Goal: Transaction & Acquisition: Purchase product/service

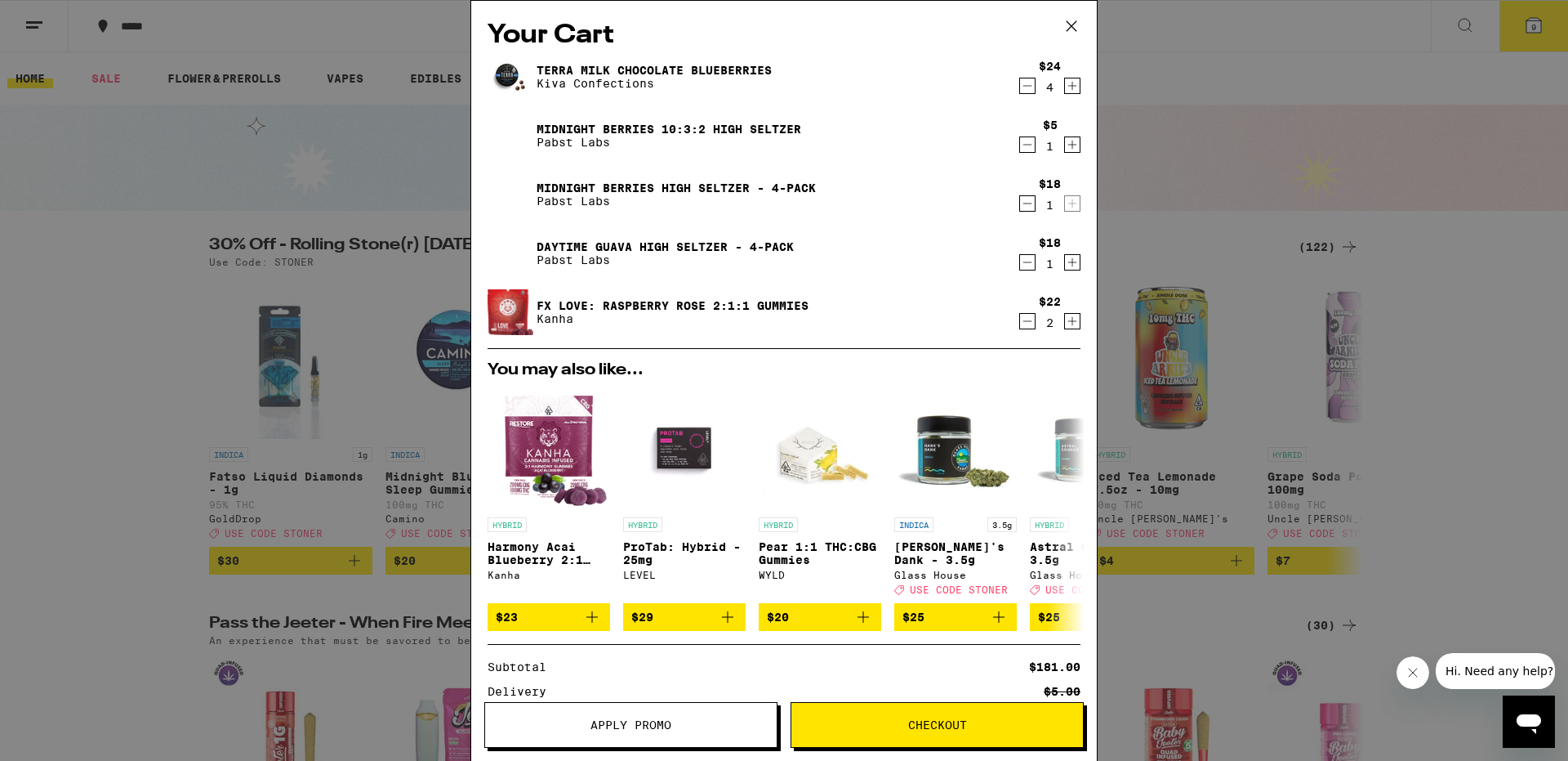
click at [1026, 263] on icon "Decrement" at bounding box center [1028, 263] width 9 height 0
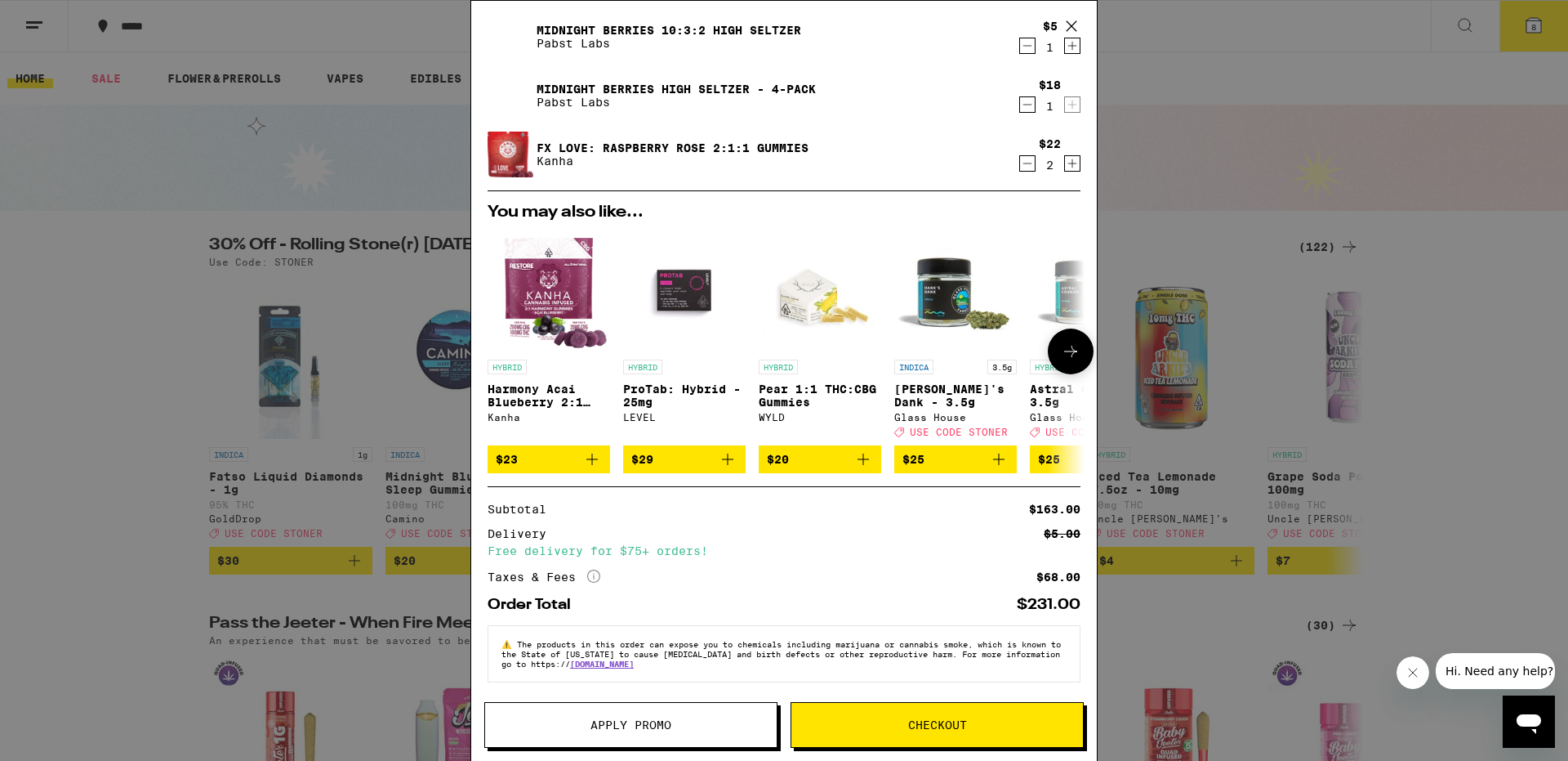
scroll to position [118, 0]
click at [152, 576] on div "Your Cart Terra Milk Chocolate Blueberries Kiva Confections $24 4 Midnight Berr…" at bounding box center [784, 380] width 1568 height 761
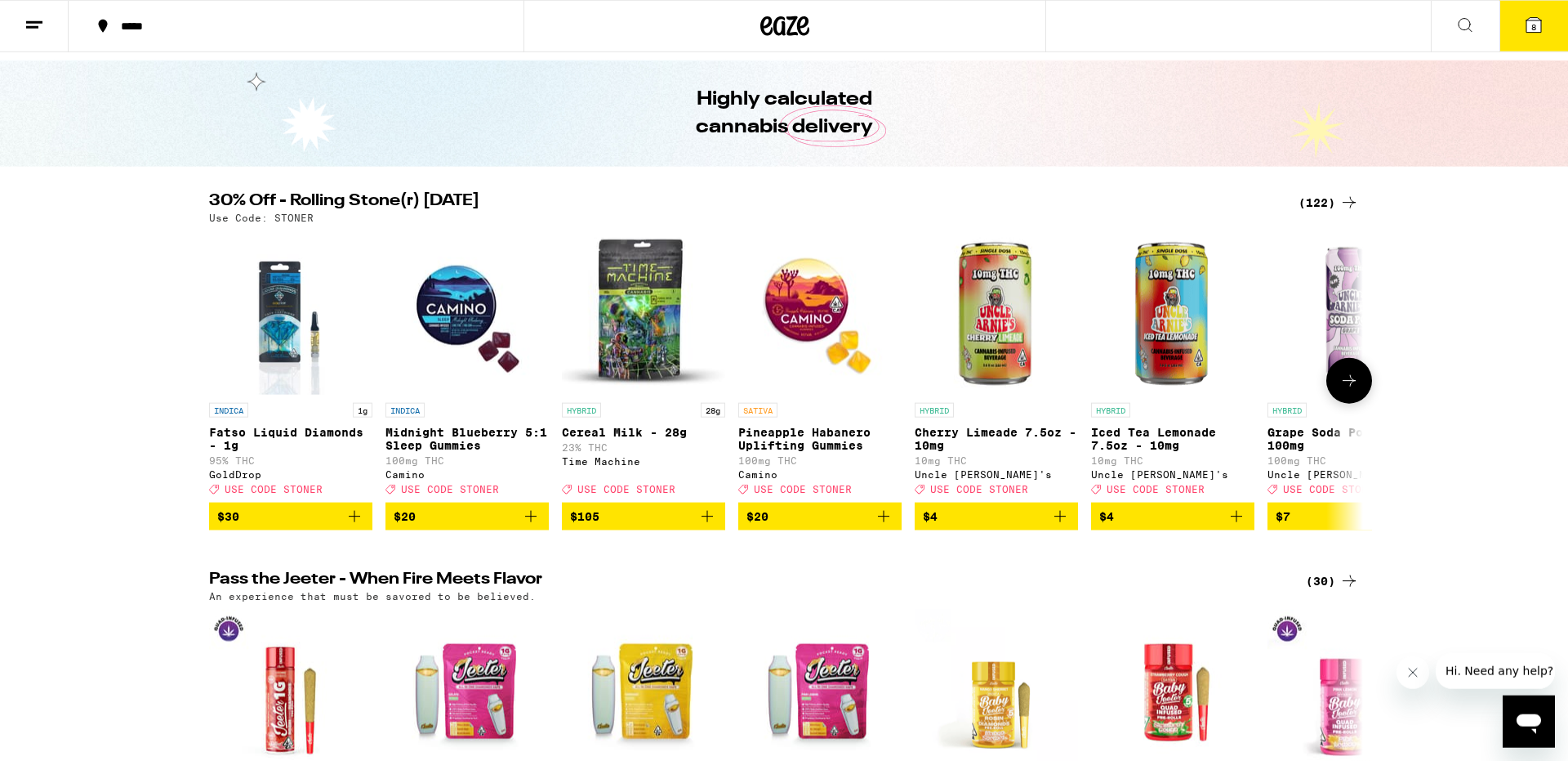
scroll to position [108, 0]
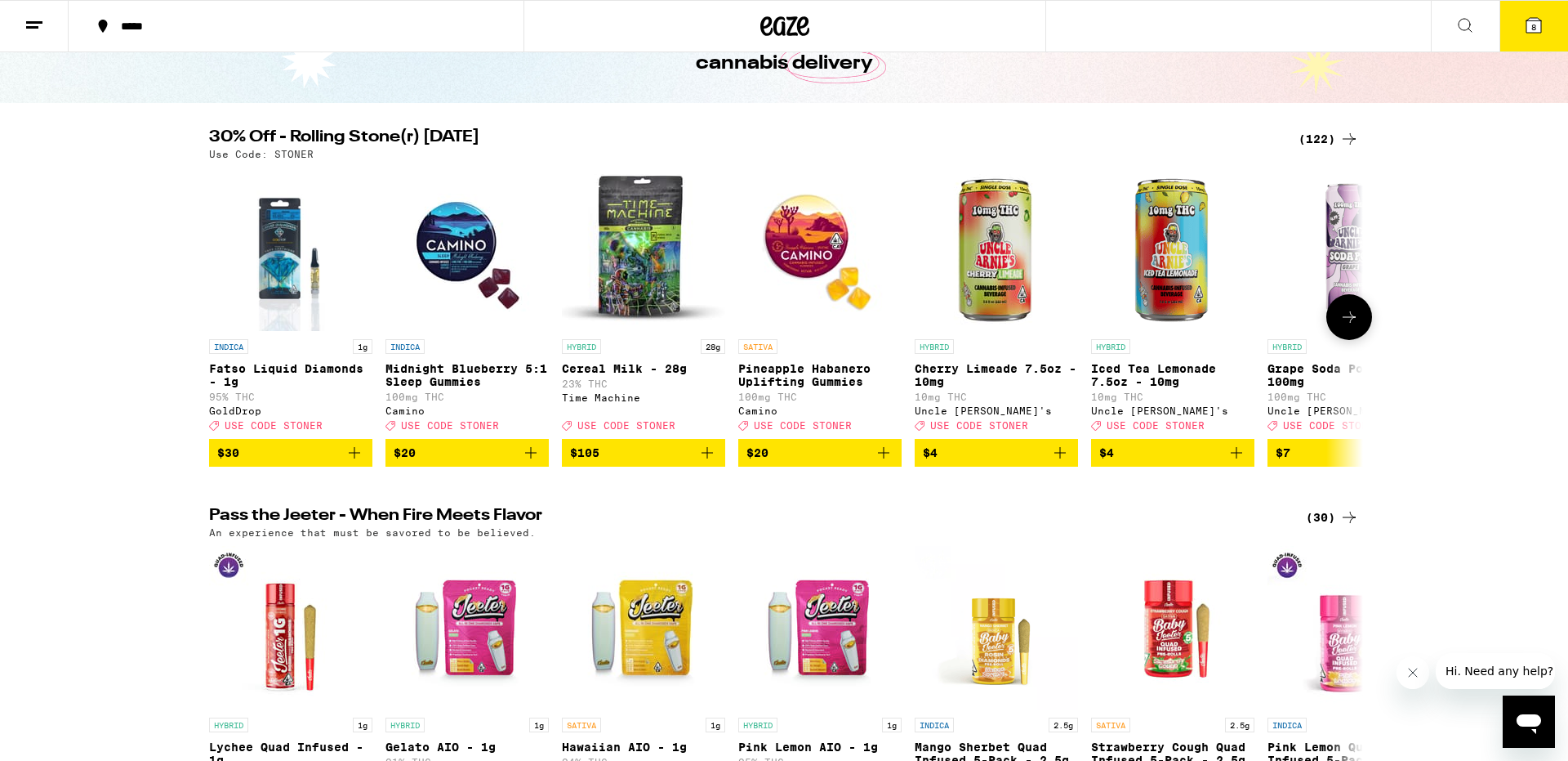
click at [1352, 323] on icon at bounding box center [1349, 317] width 13 height 12
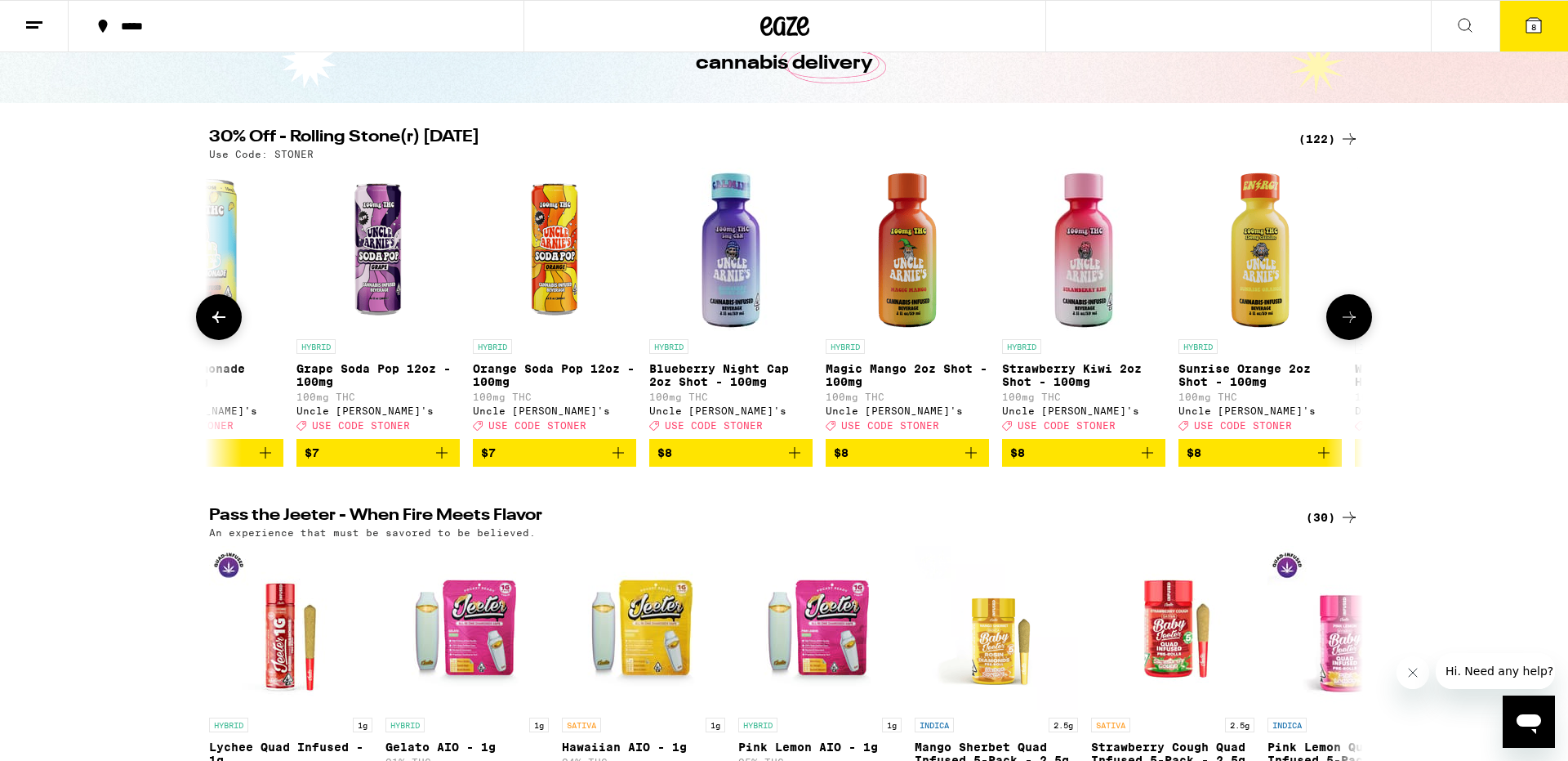
scroll to position [0, 972]
click at [224, 320] on icon at bounding box center [219, 318] width 20 height 20
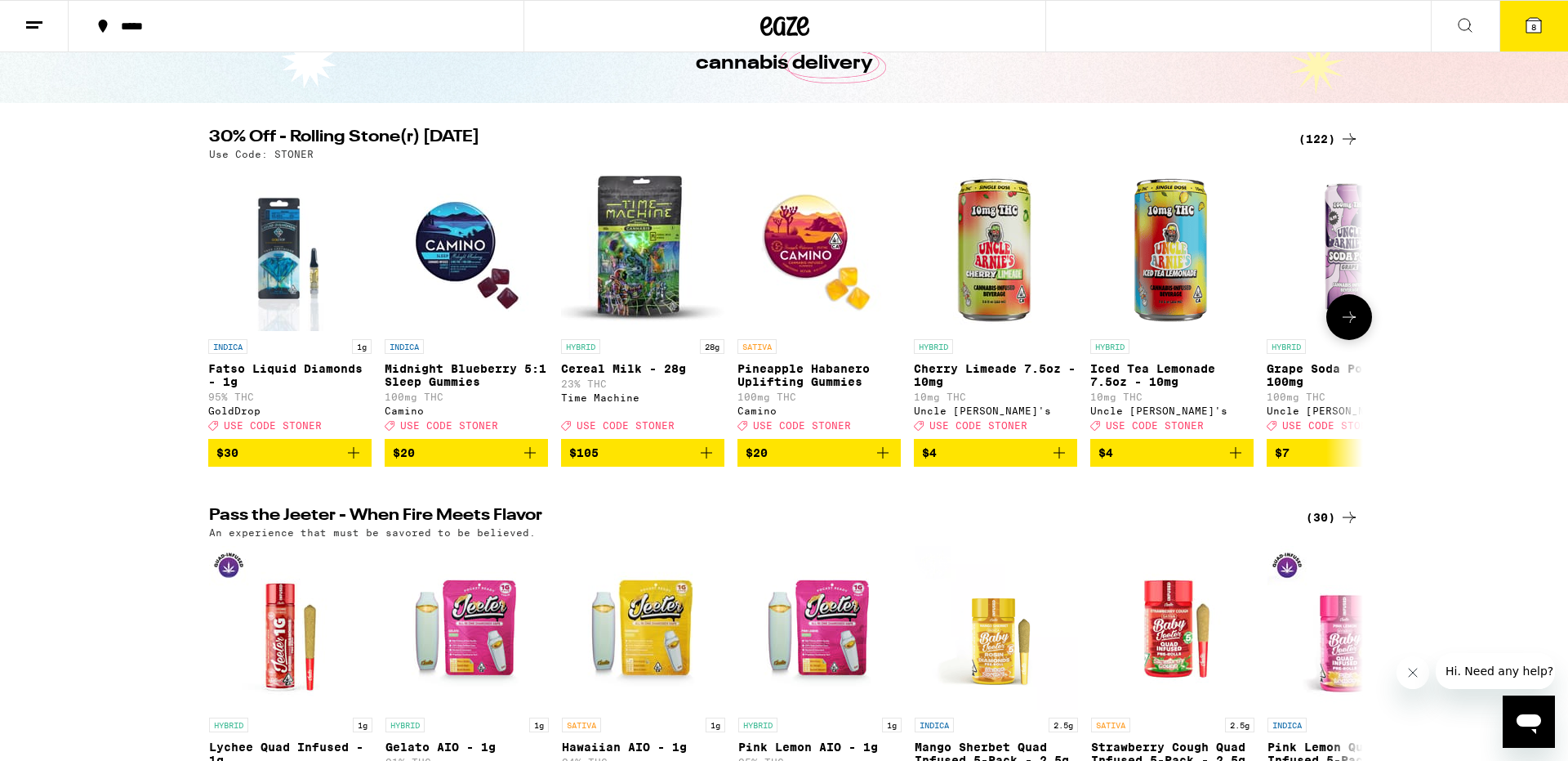
scroll to position [0, 0]
click at [1352, 323] on icon at bounding box center [1349, 318] width 20 height 20
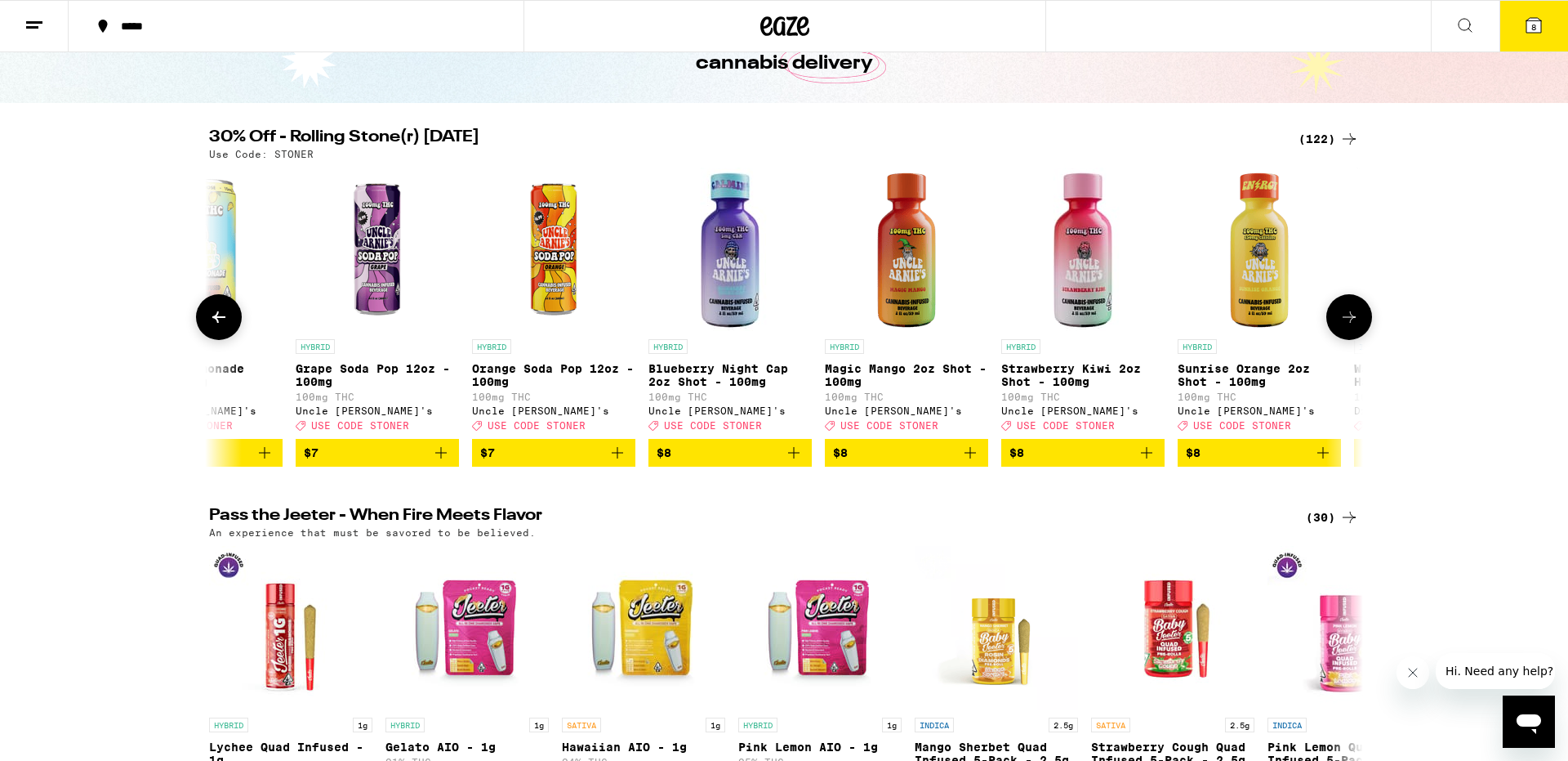
click at [1352, 323] on icon at bounding box center [1349, 318] width 20 height 20
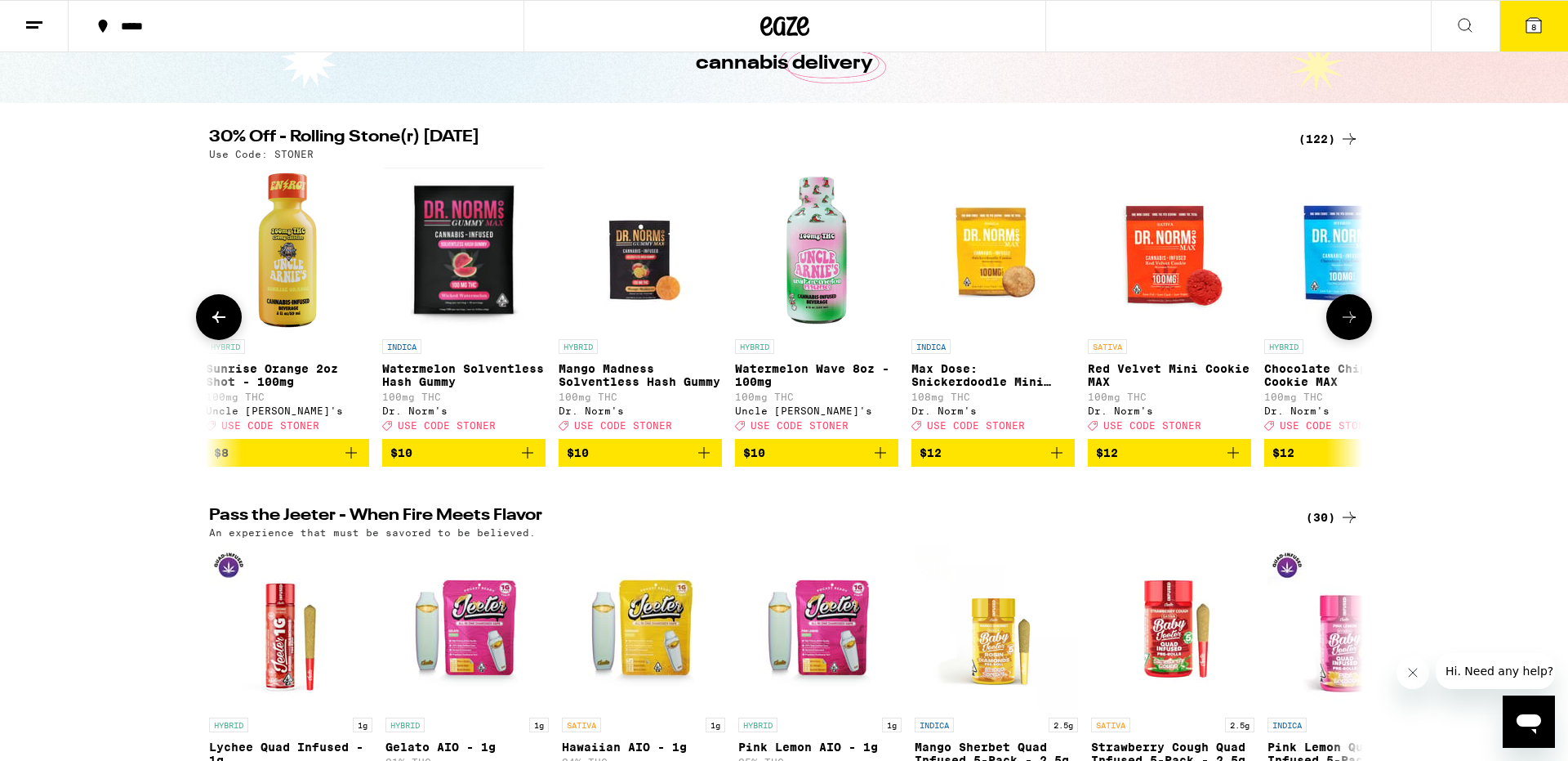
click at [1352, 323] on icon at bounding box center [1349, 318] width 20 height 20
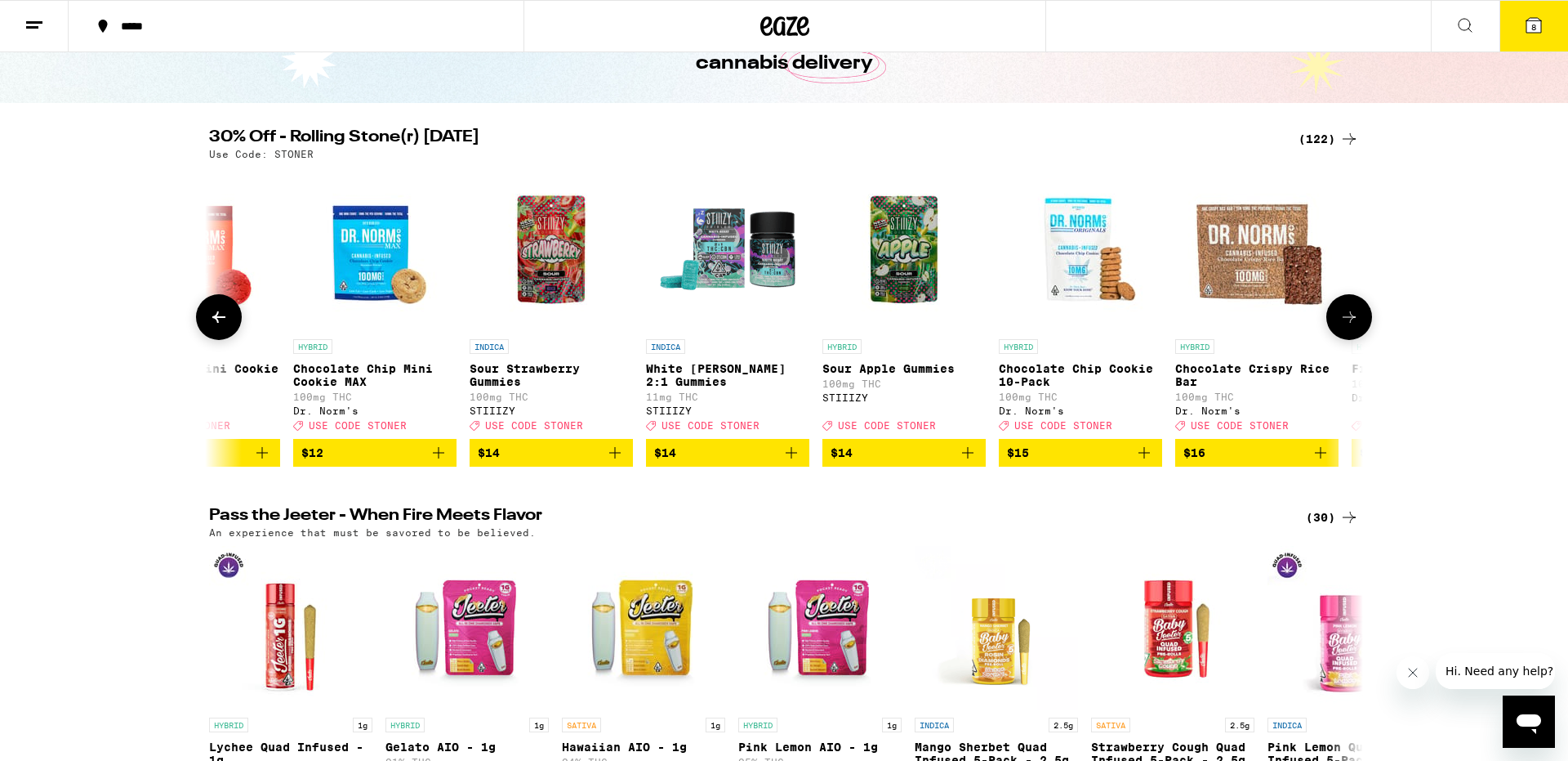
scroll to position [0, 2916]
click at [1352, 323] on icon at bounding box center [1349, 318] width 20 height 20
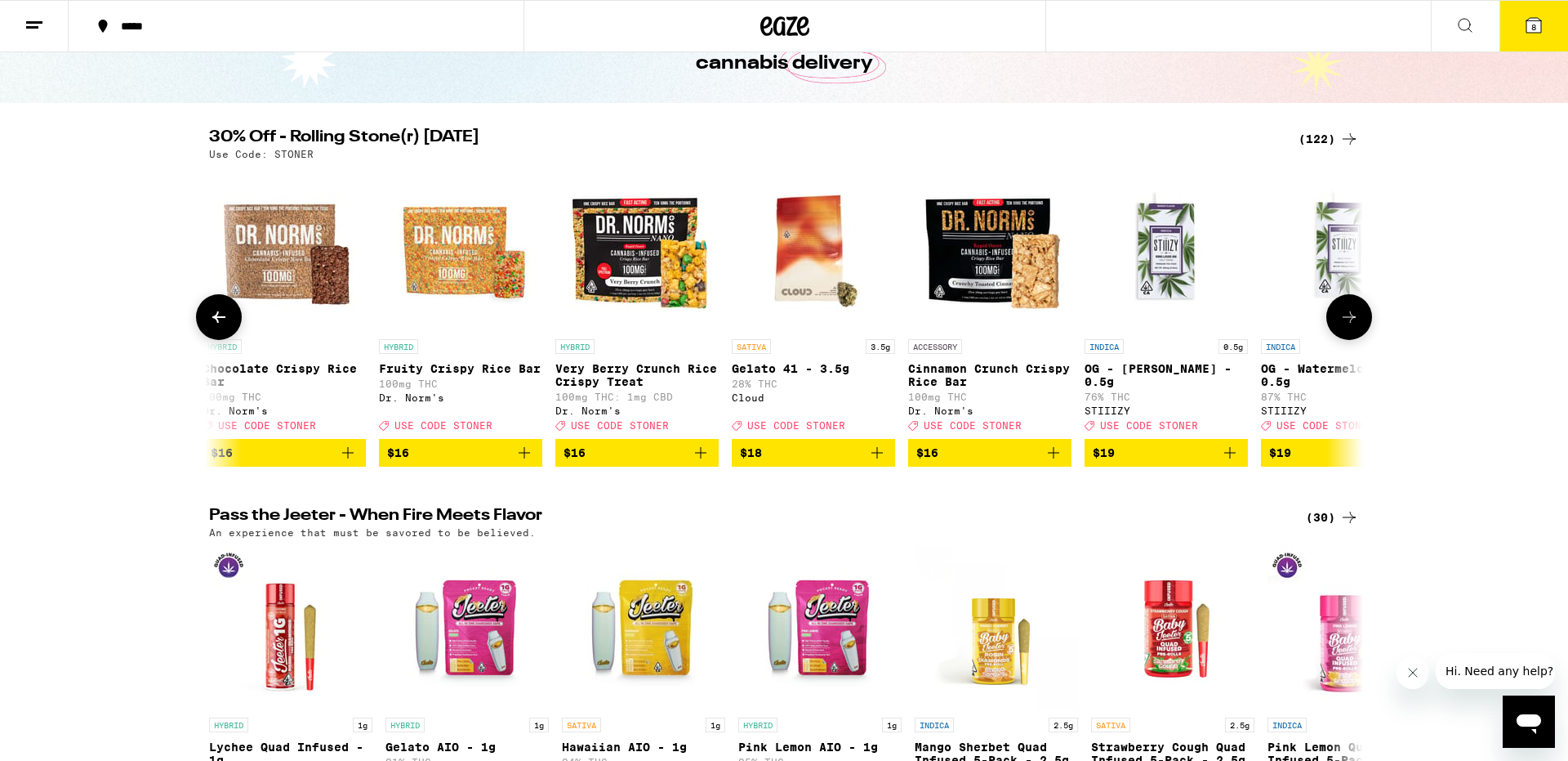
click at [1352, 323] on icon at bounding box center [1349, 318] width 20 height 20
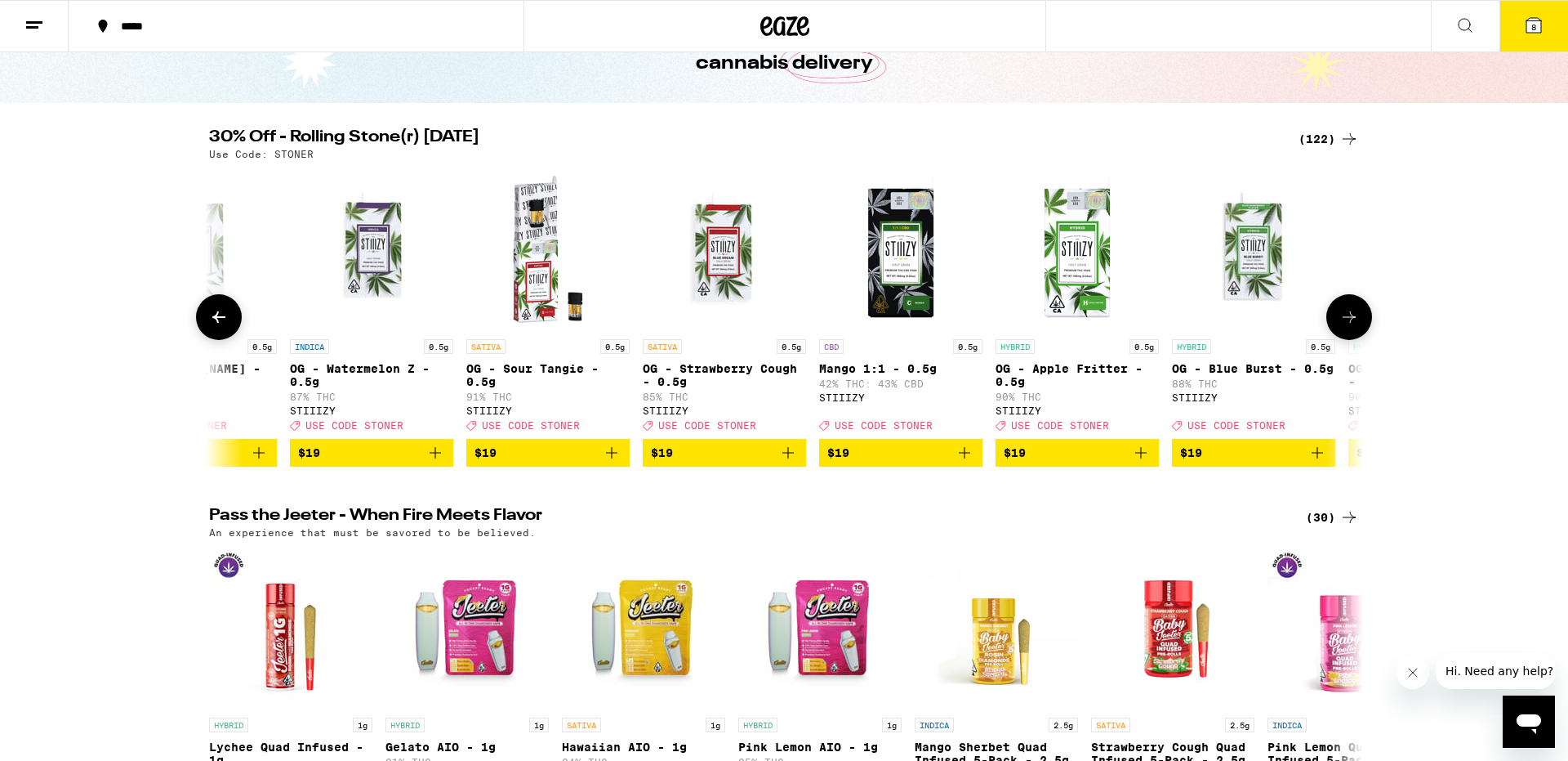
scroll to position [0, 4860]
click at [1508, 39] on button "8" at bounding box center [1533, 26] width 68 height 51
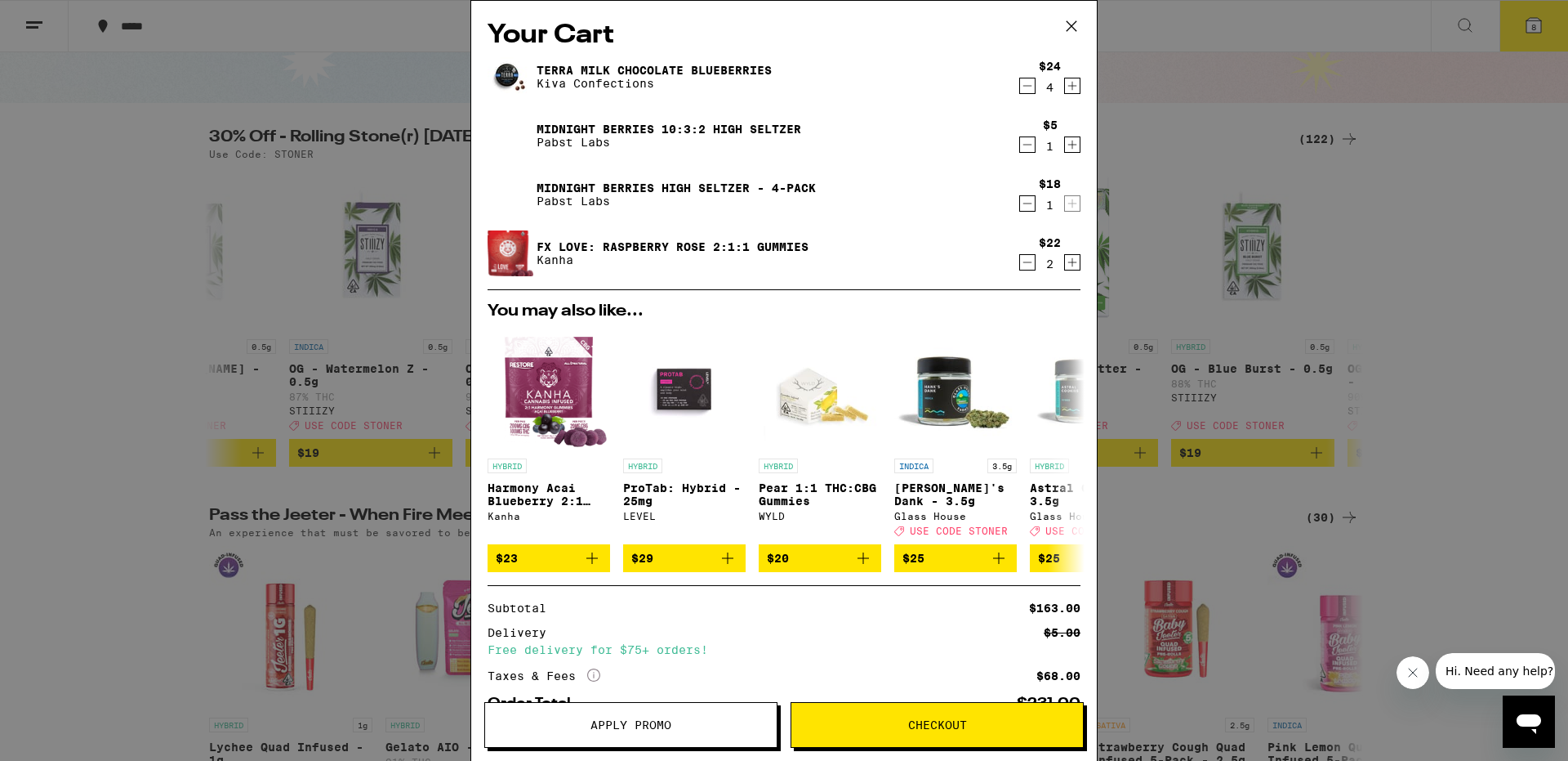
click at [913, 720] on span "Checkout" at bounding box center [938, 725] width 59 height 12
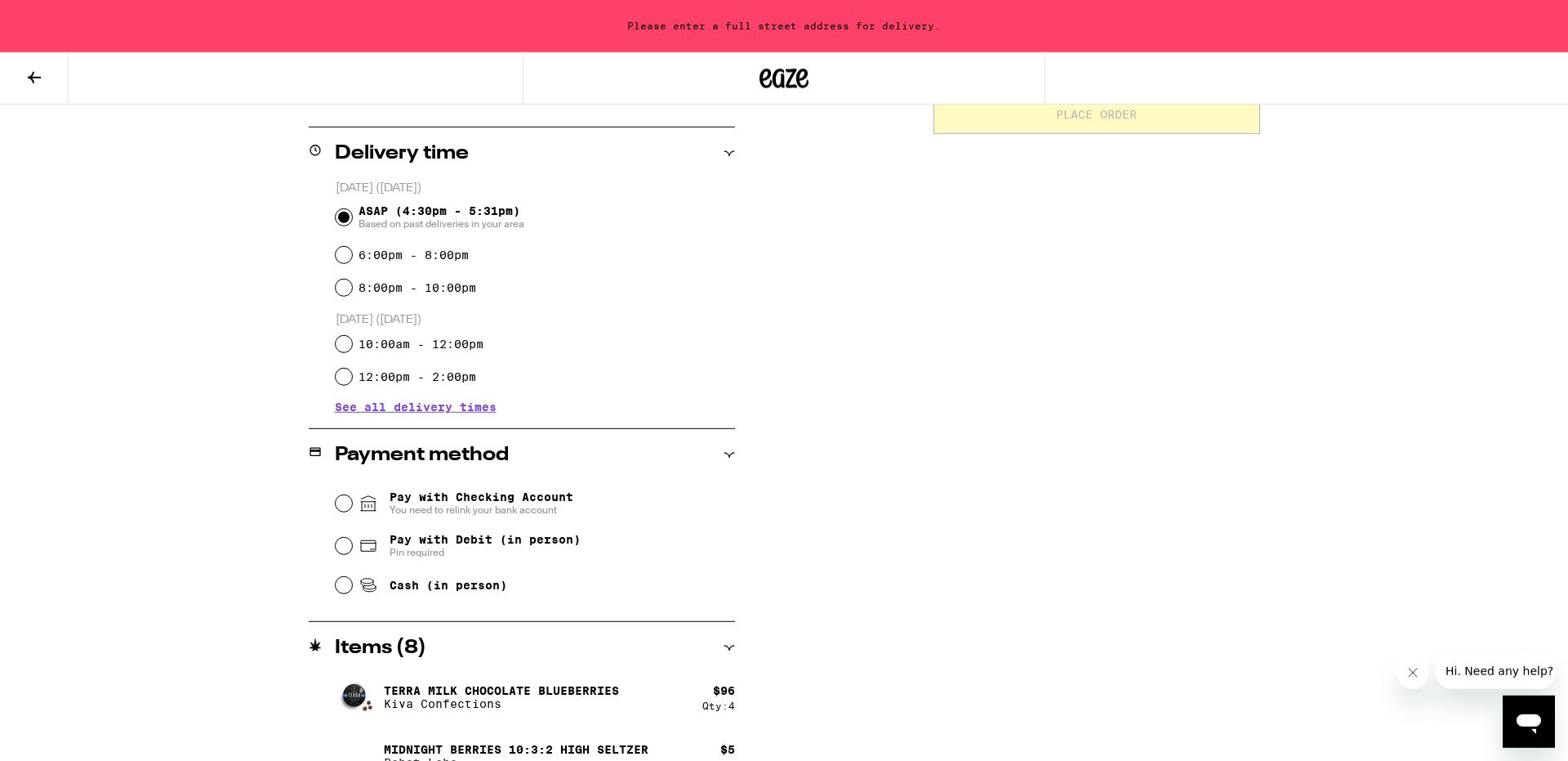
scroll to position [432, 0]
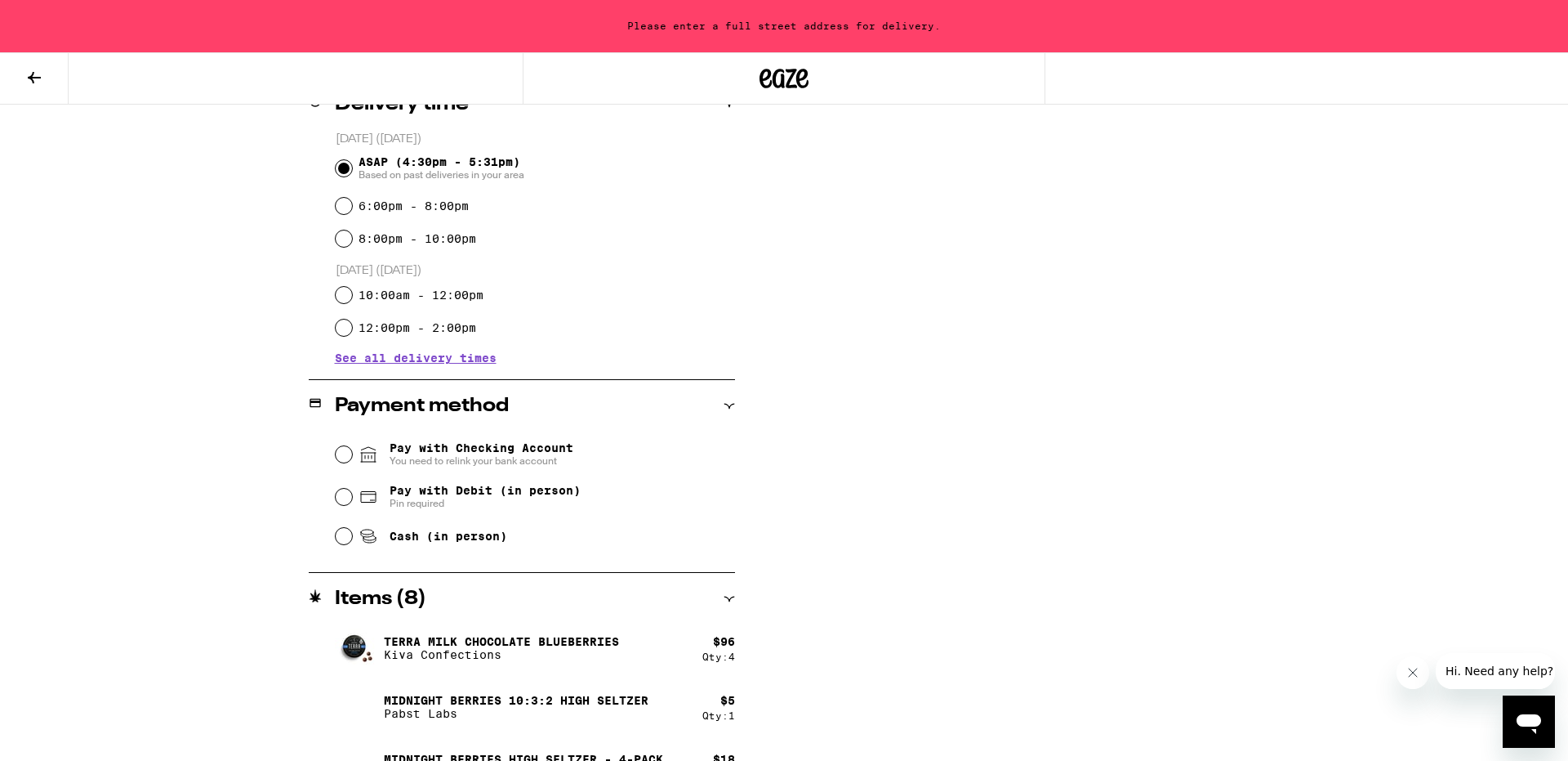
click at [335, 501] on fieldset "Pay with Checking Account You need to relink your bank account Pay with Debit (…" at bounding box center [535, 493] width 401 height 122
click at [344, 501] on input "Pay with Debit (in person) Pin required" at bounding box center [344, 497] width 16 height 16
radio input "true"
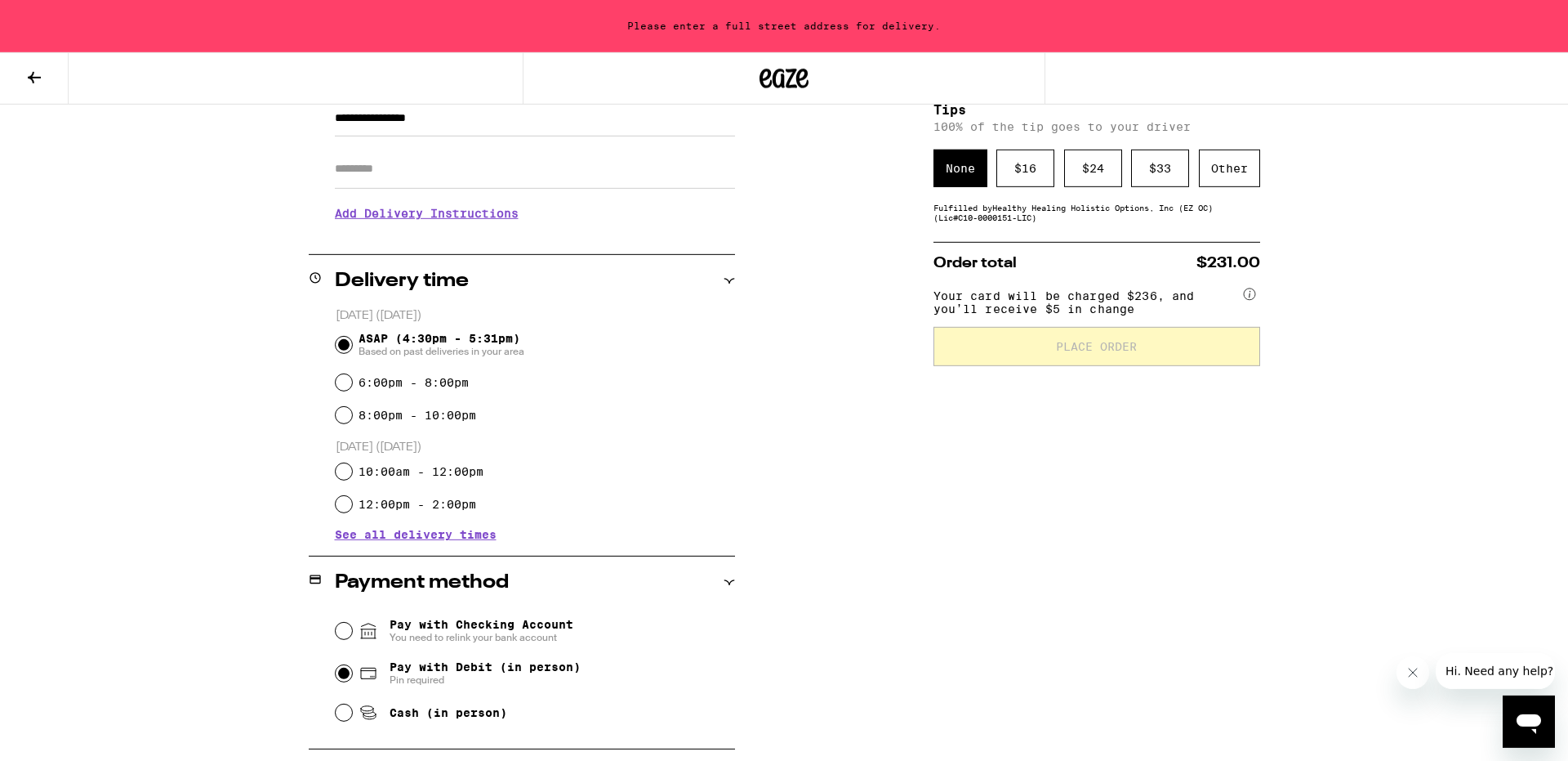
scroll to position [100, 0]
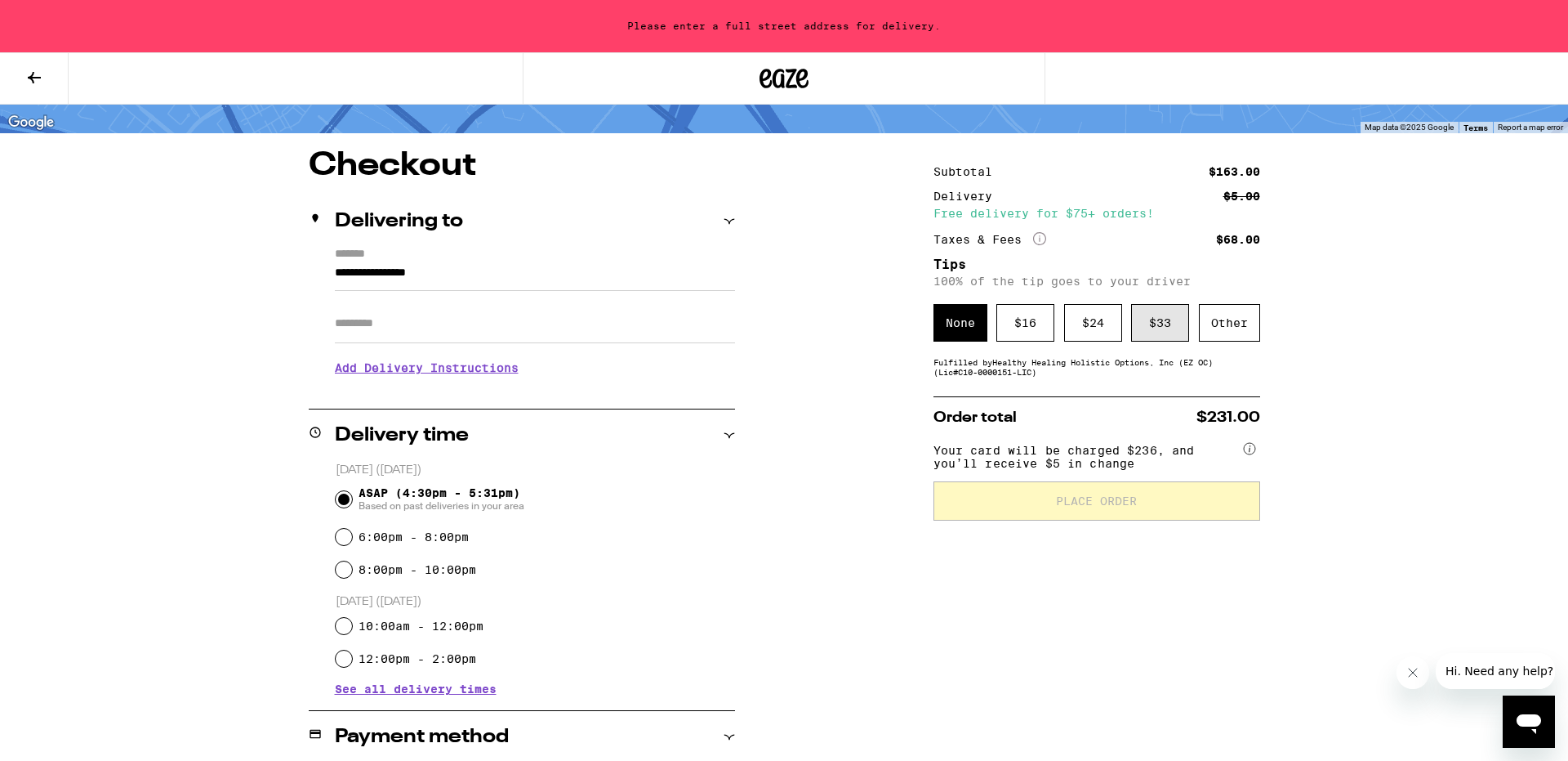
click at [1177, 336] on div "$ 33" at bounding box center [1159, 323] width 58 height 37
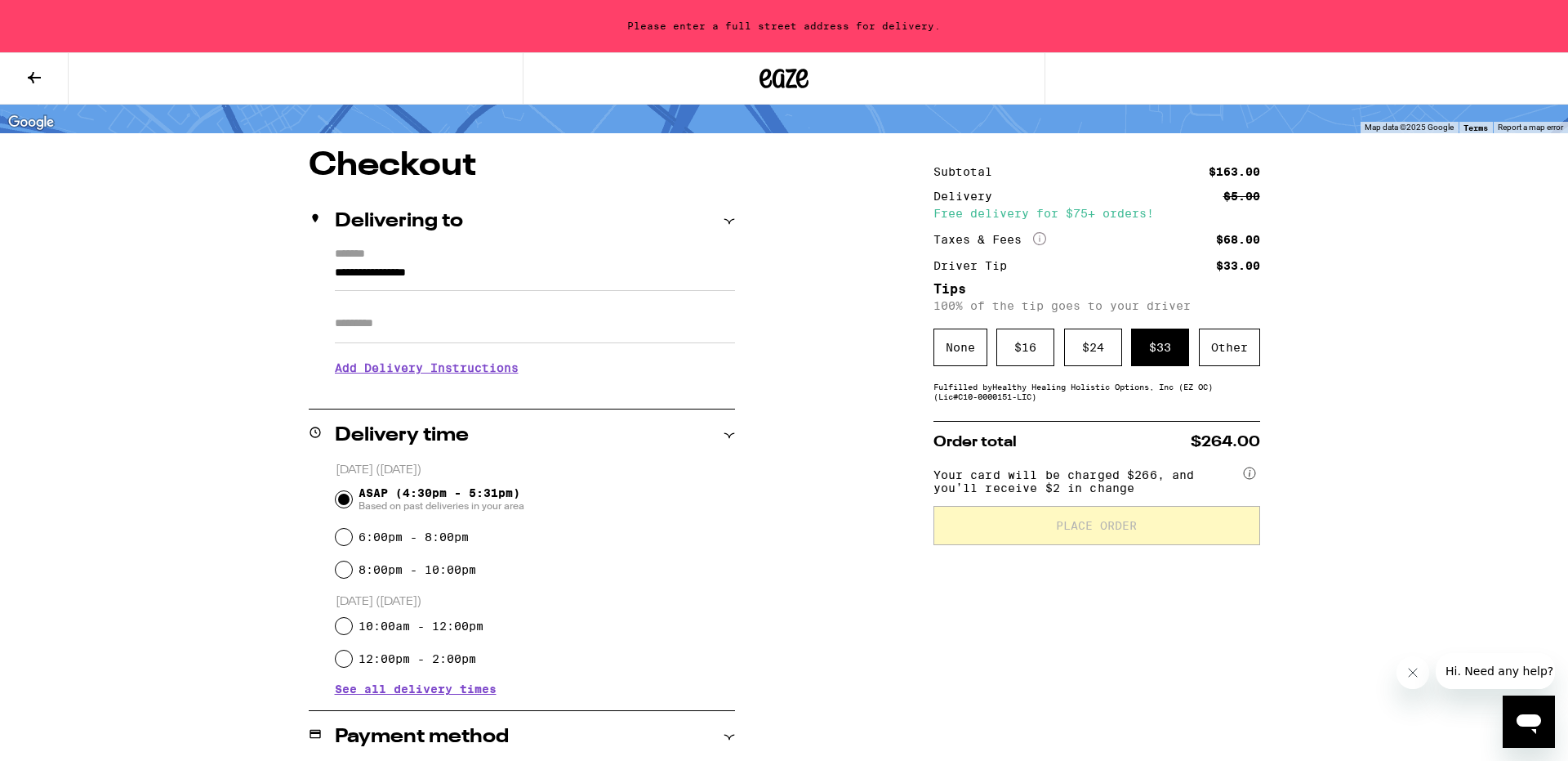
click at [442, 286] on input "**********" at bounding box center [535, 277] width 401 height 27
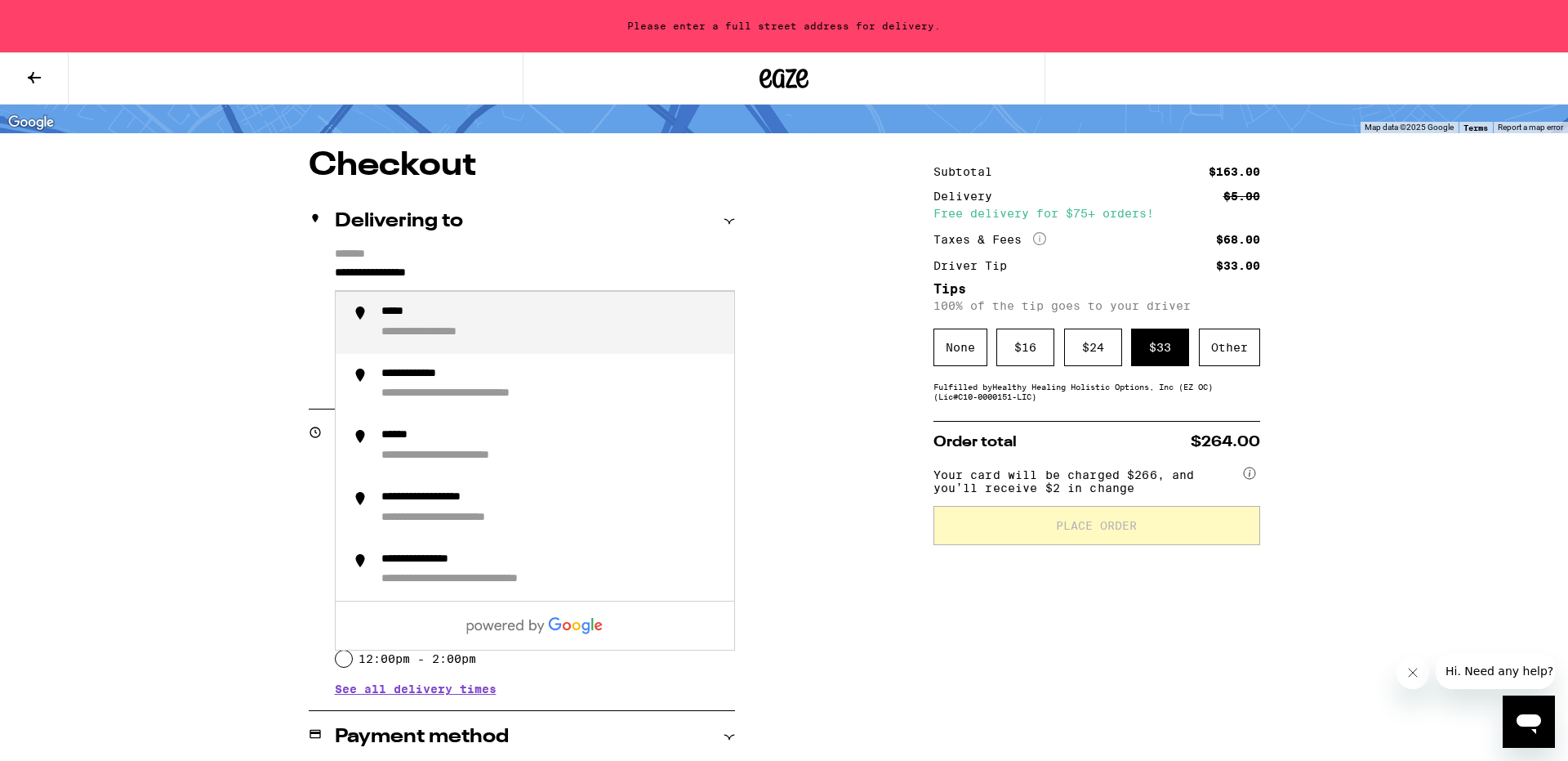
click at [442, 286] on input "**********" at bounding box center [535, 277] width 401 height 27
click at [447, 310] on div "**********" at bounding box center [425, 313] width 89 height 16
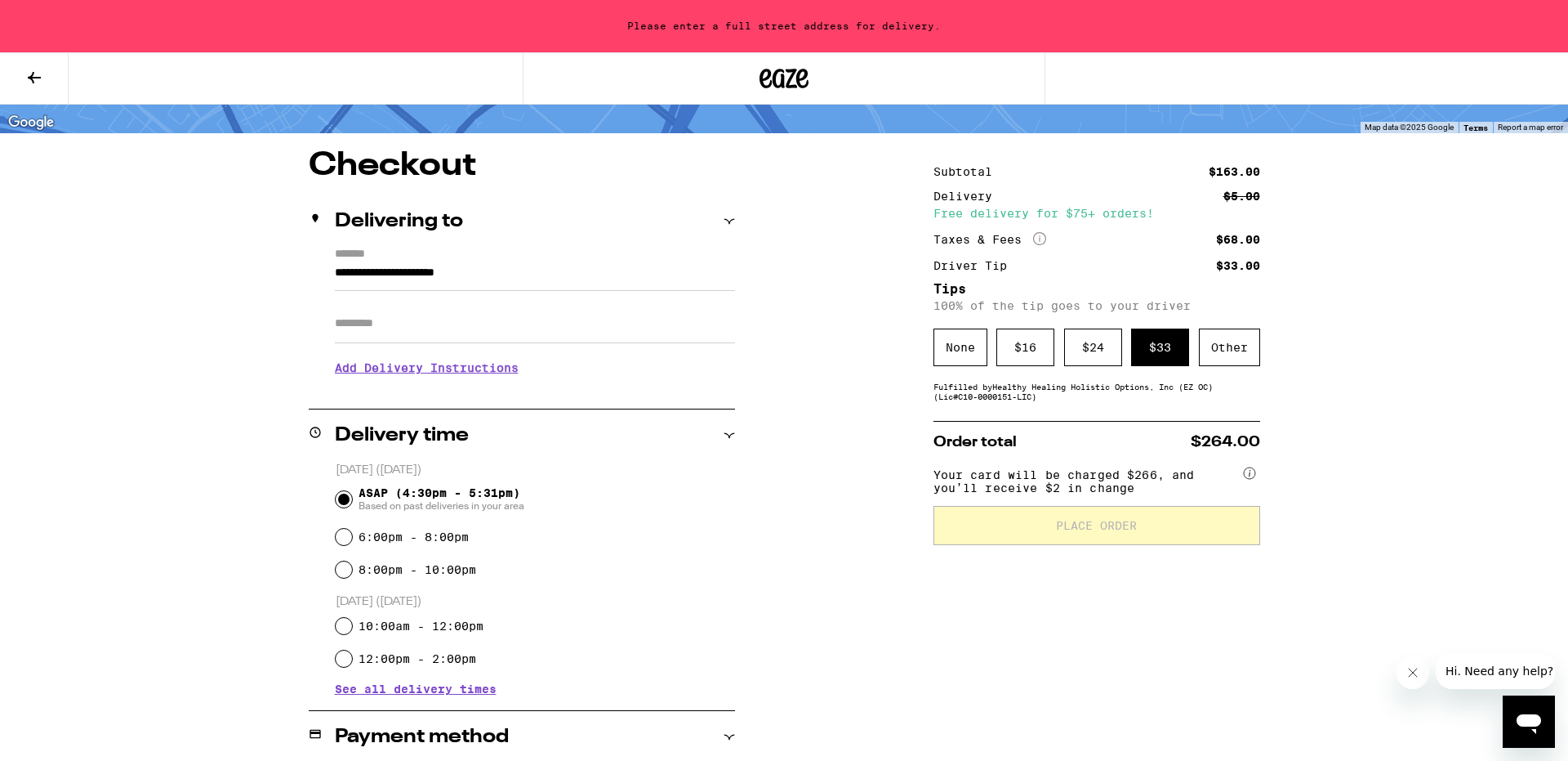
type input "**********"
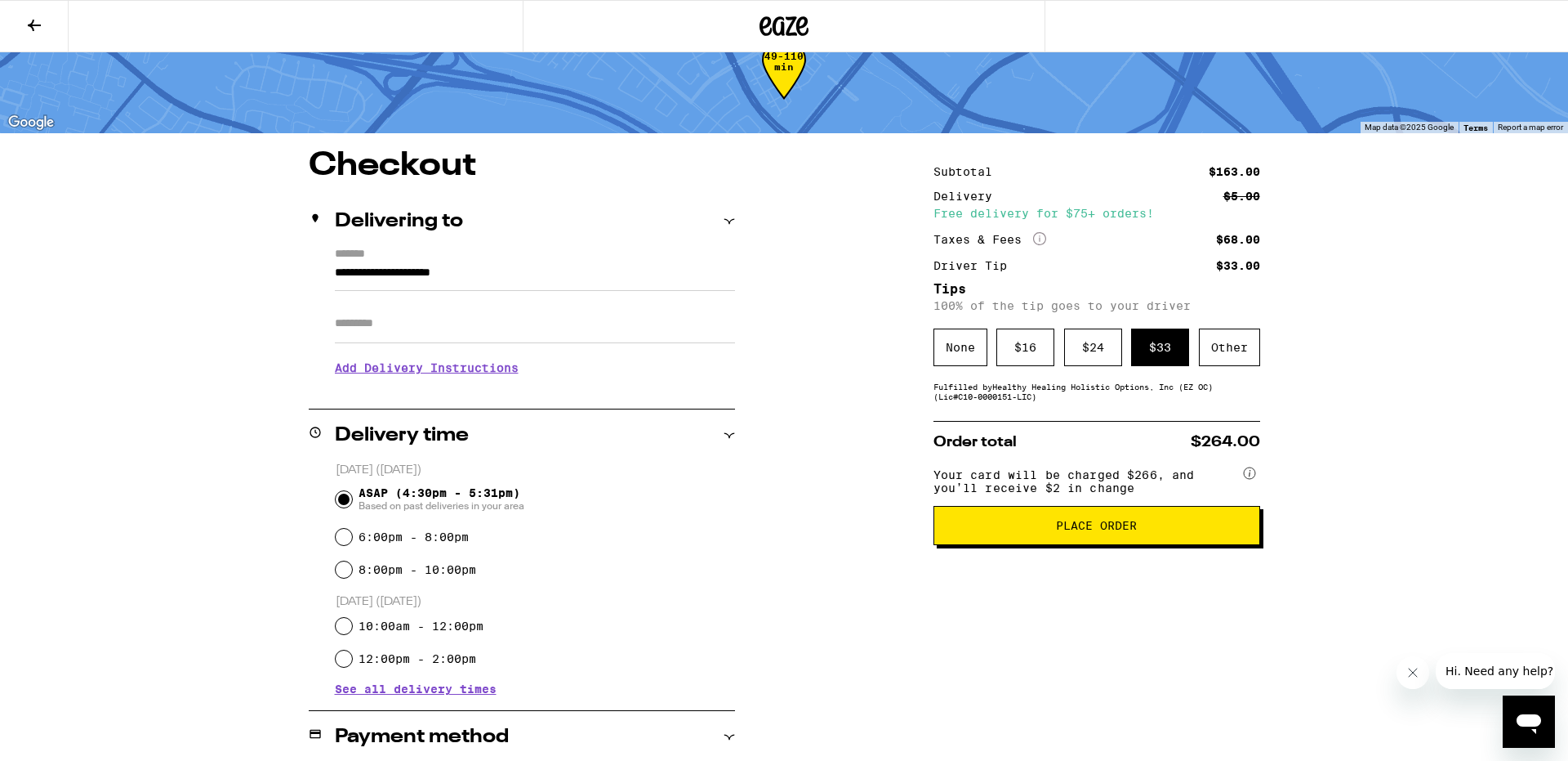
click at [1118, 531] on span "Place Order" at bounding box center [1096, 525] width 81 height 12
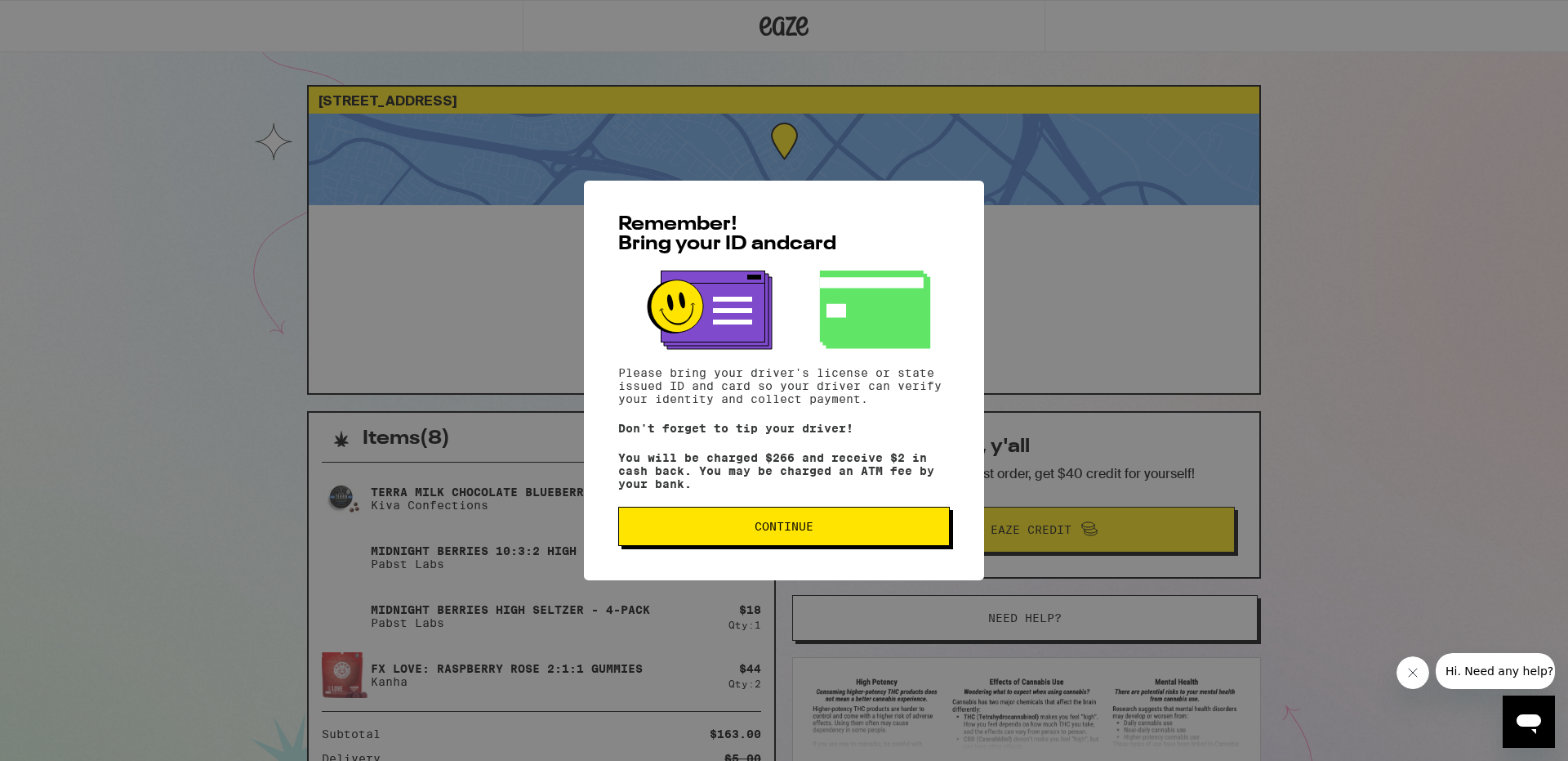
click at [784, 532] on span "Continue" at bounding box center [784, 526] width 59 height 12
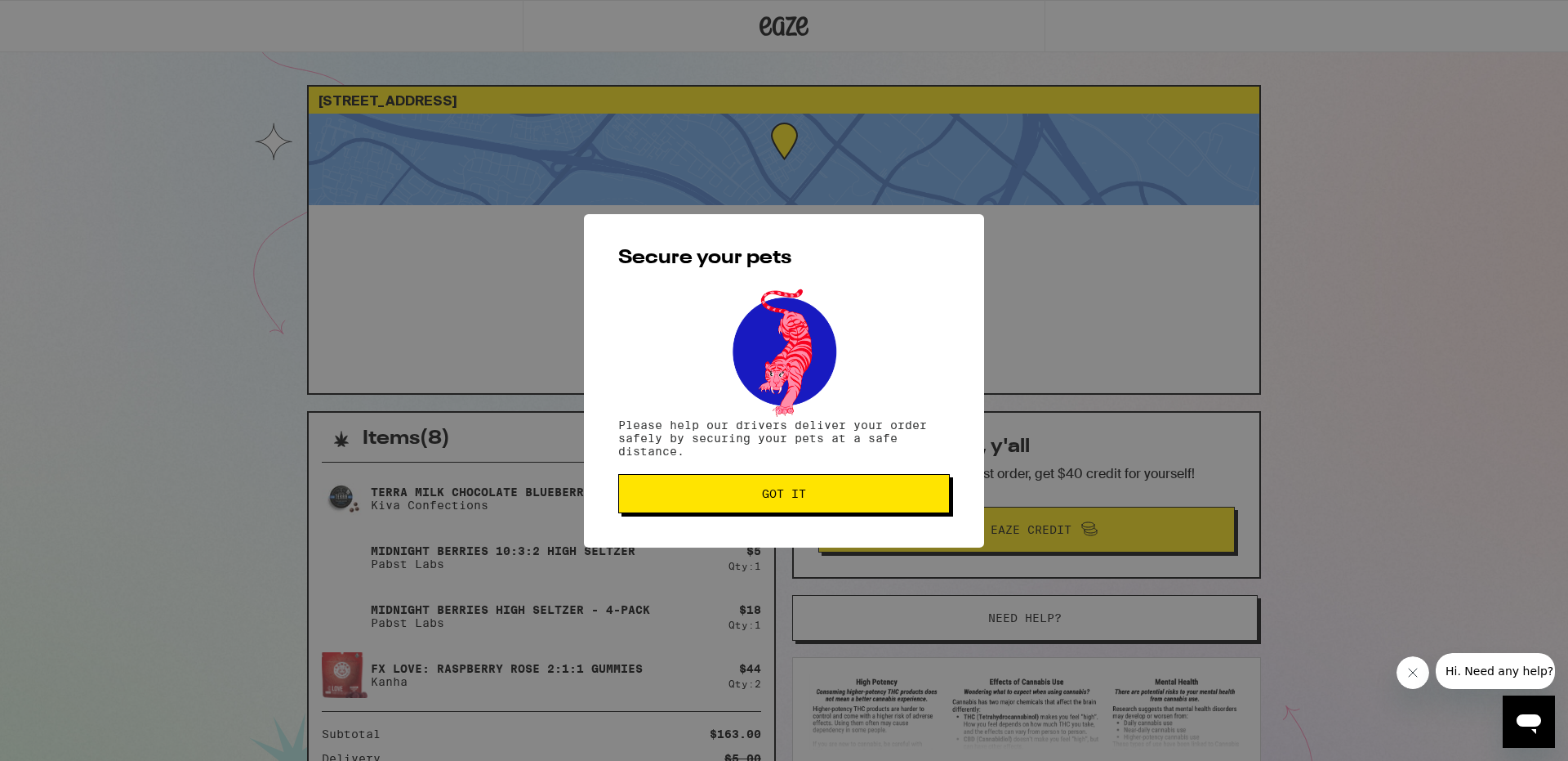
click at [761, 484] on button "Got it" at bounding box center [784, 493] width 332 height 39
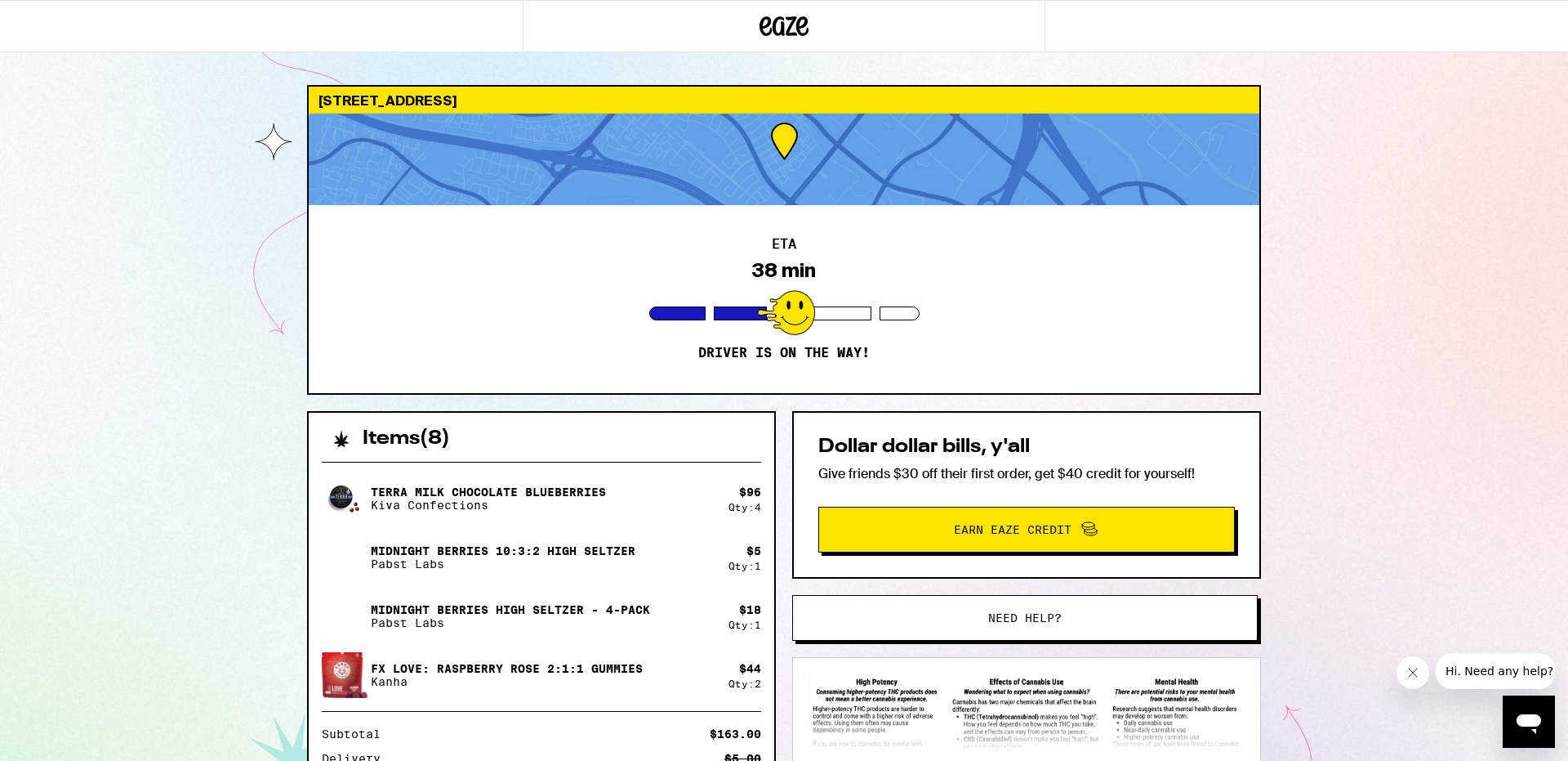
click at [1477, 493] on div "[STREET_ADDRESS] 38 min Driver is on the way! Items ( 8 ) Terra Milk Chocolate …" at bounding box center [784, 518] width 1568 height 1037
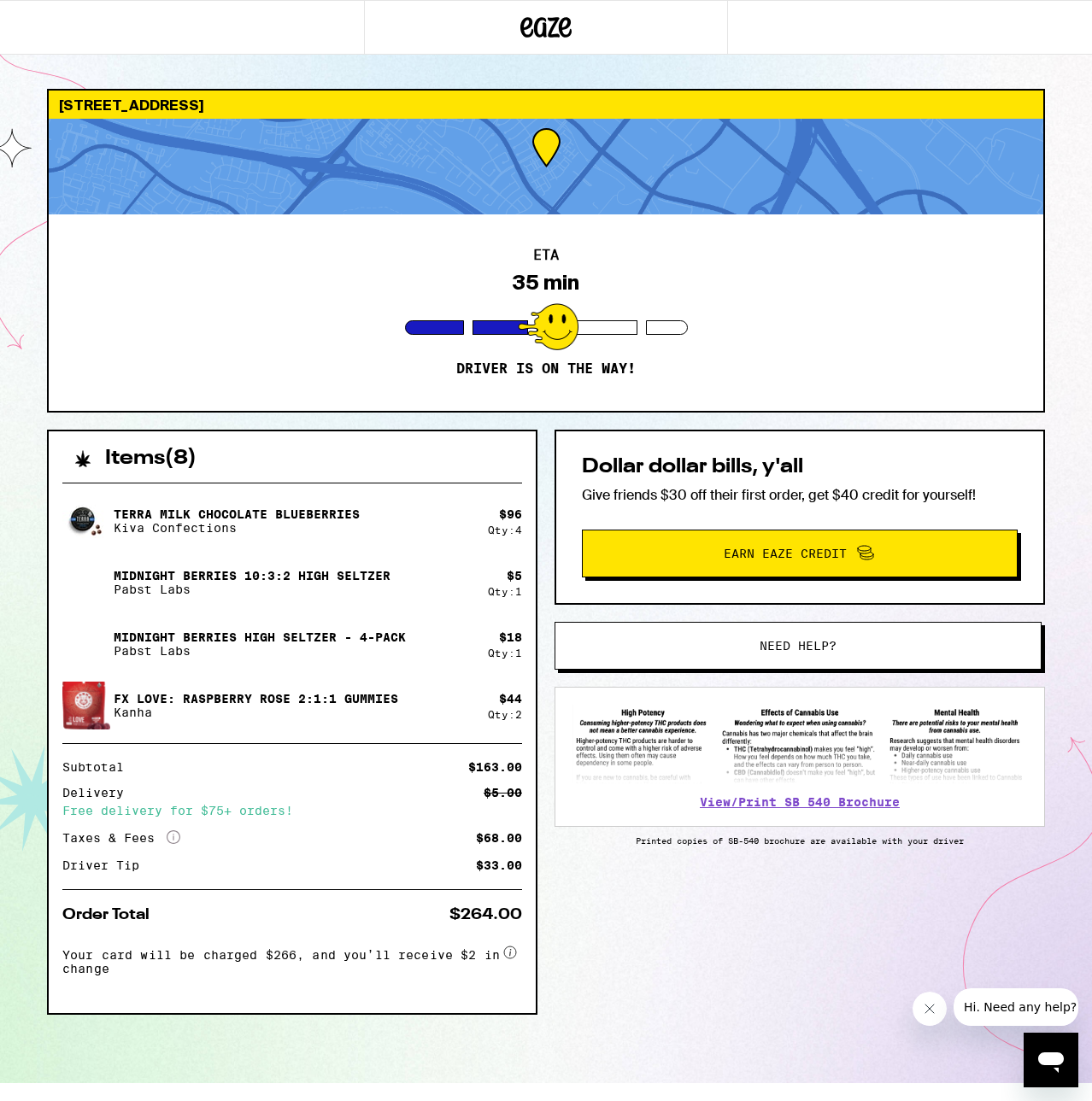
click at [738, 794] on div "Items ( 8 ) Terra Milk Chocolate Blueberries Kiva Confections $ 96 Qty: 4 Midni…" at bounding box center [546, 756] width 997 height 653
